Goal: Entertainment & Leisure: Browse casually

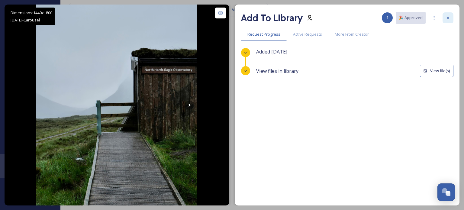
click at [449, 17] on icon at bounding box center [448, 17] width 5 height 5
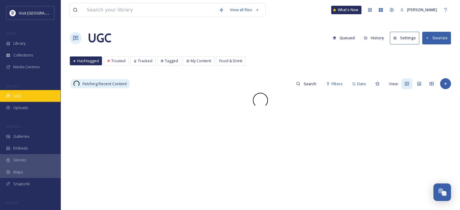
click at [19, 97] on span "UGC" at bounding box center [17, 96] width 8 height 6
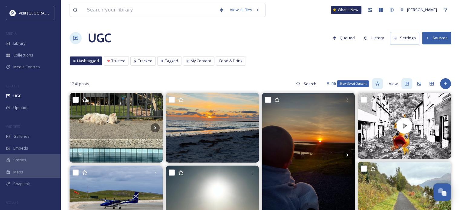
click at [377, 83] on icon at bounding box center [377, 83] width 5 height 5
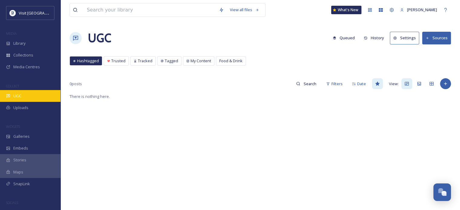
click at [34, 95] on div "UGC" at bounding box center [30, 96] width 60 height 12
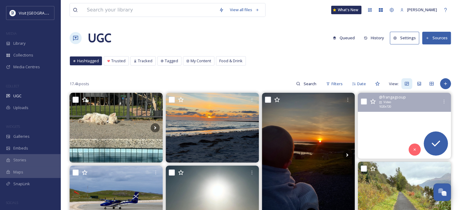
click at [404, 133] on video "#stornoway #isleoflewis #digitalcollage #blackandwhitephoto #hebrides #digitalc…" at bounding box center [404, 126] width 93 height 66
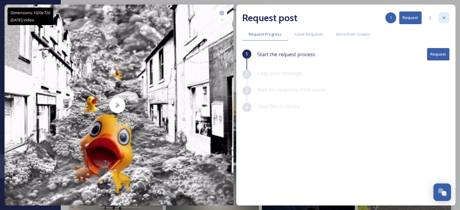
click at [444, 17] on icon at bounding box center [443, 17] width 5 height 5
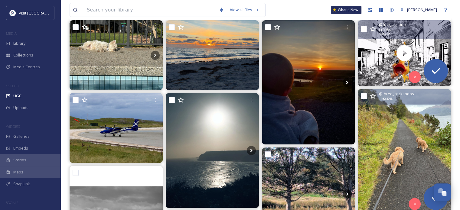
scroll to position [60, 0]
